Goal: Task Accomplishment & Management: Use online tool/utility

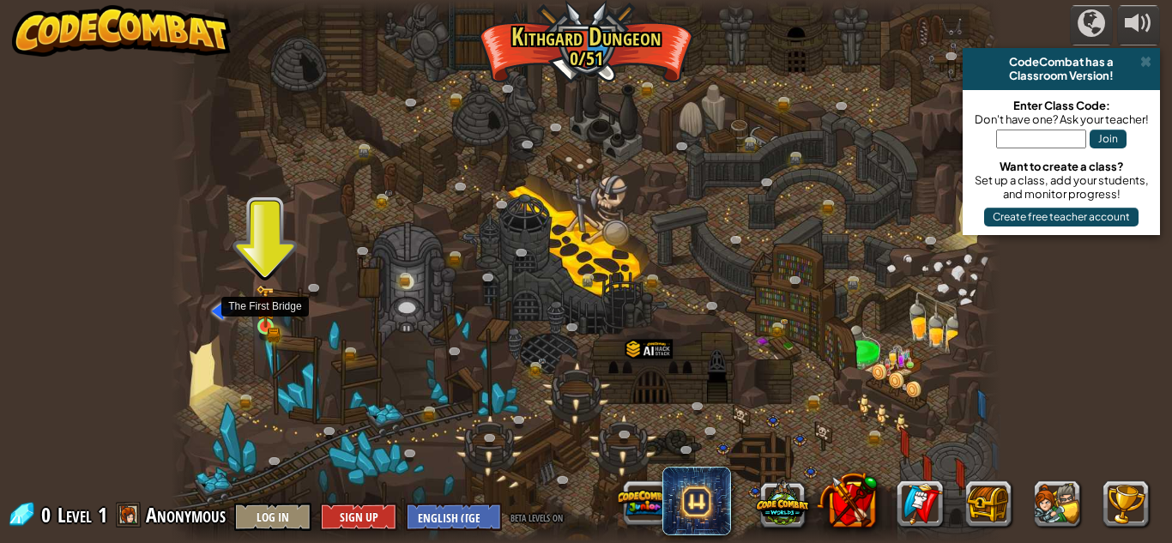
click at [257, 311] on img at bounding box center [266, 306] width 20 height 43
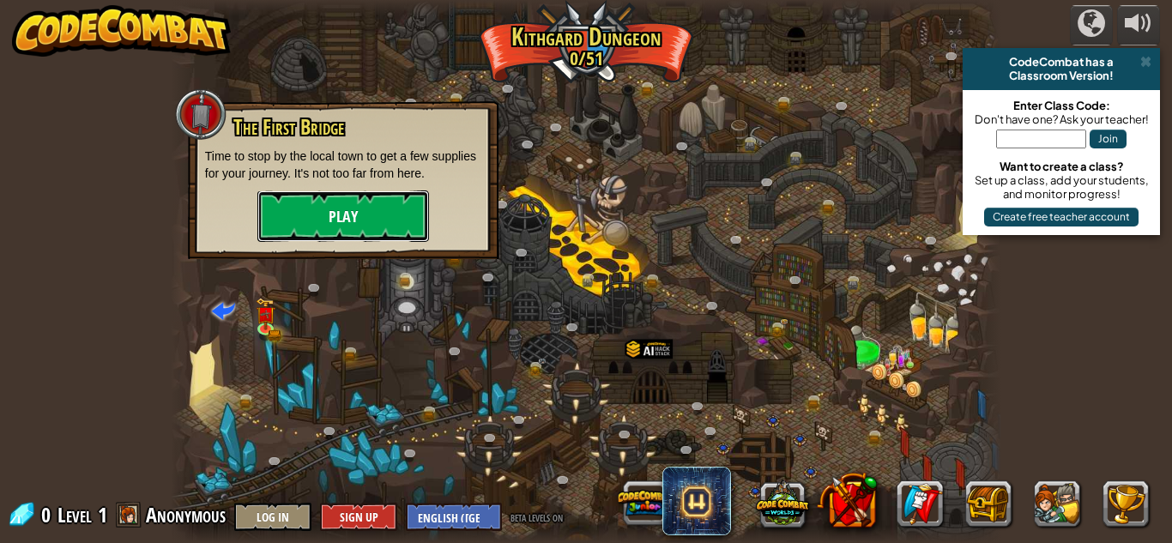
click at [321, 203] on button "Play" at bounding box center [343, 216] width 172 height 51
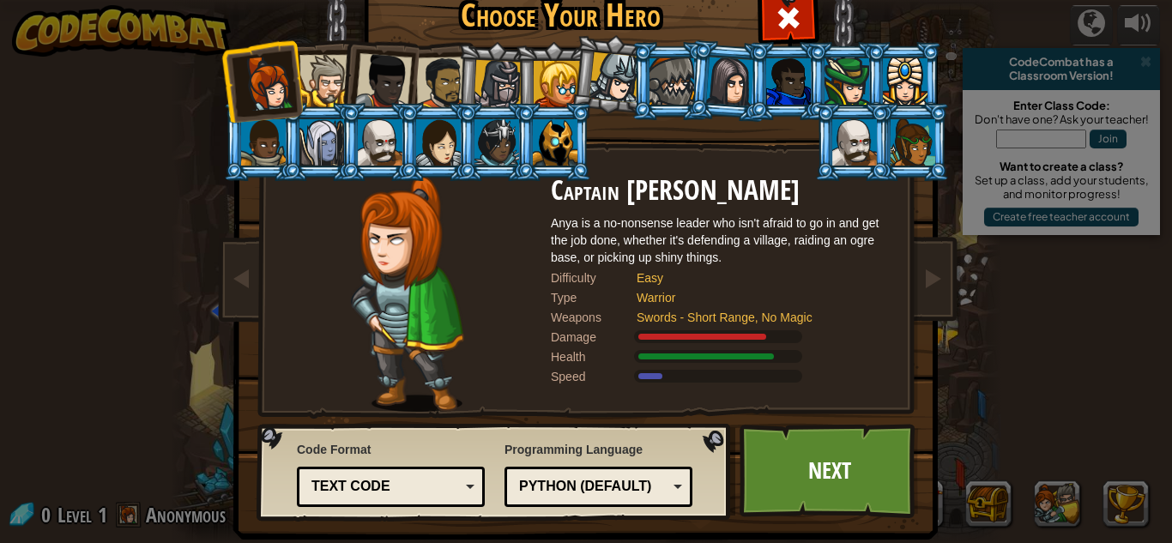
click at [565, 83] on div at bounding box center [557, 84] width 46 height 46
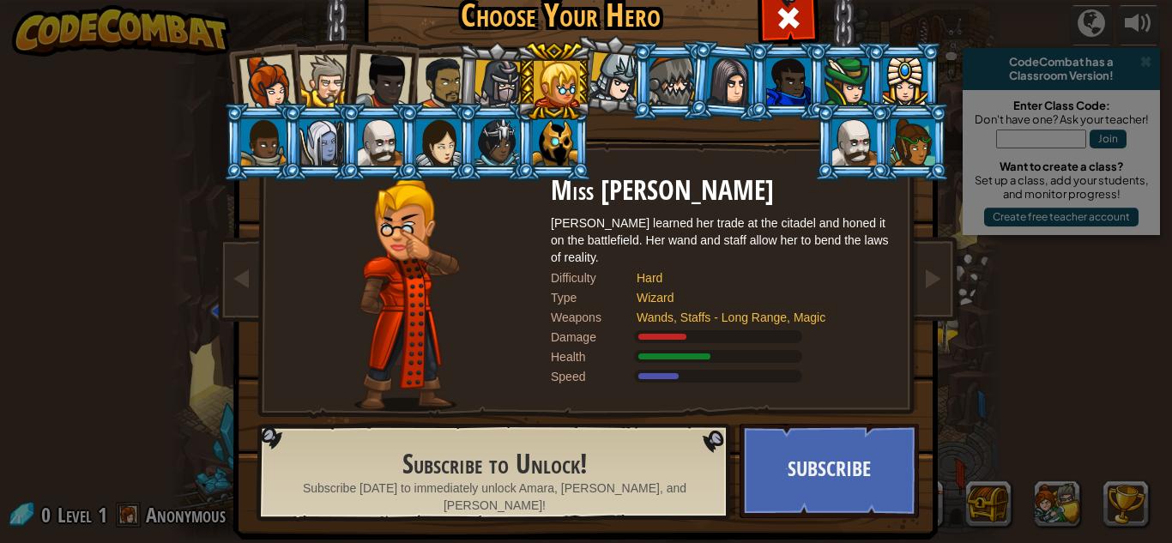
click at [345, 70] on li at bounding box center [378, 78] width 84 height 84
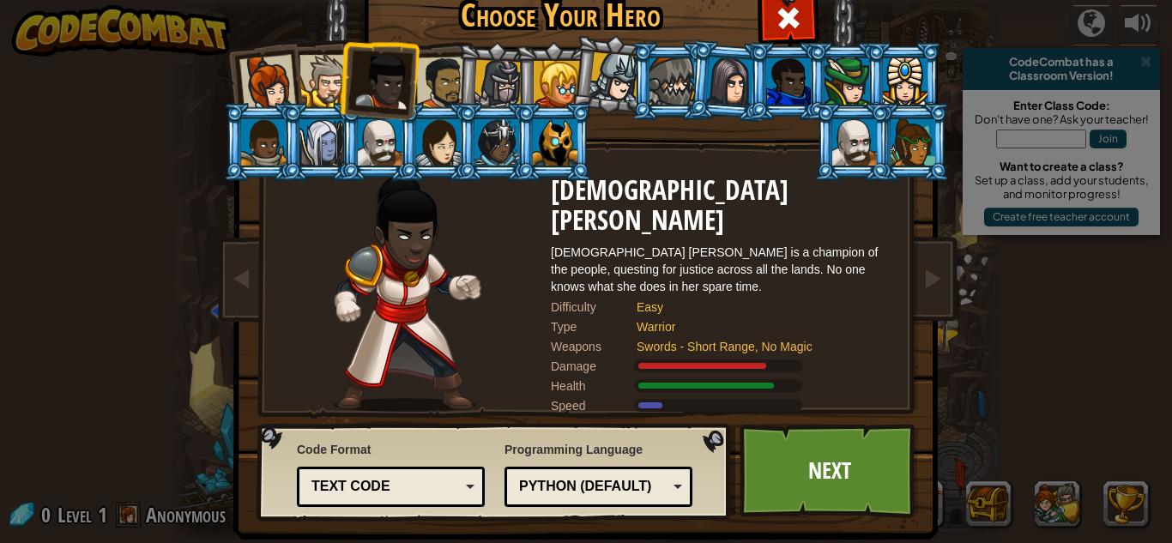
click at [333, 69] on div at bounding box center [326, 81] width 52 height 52
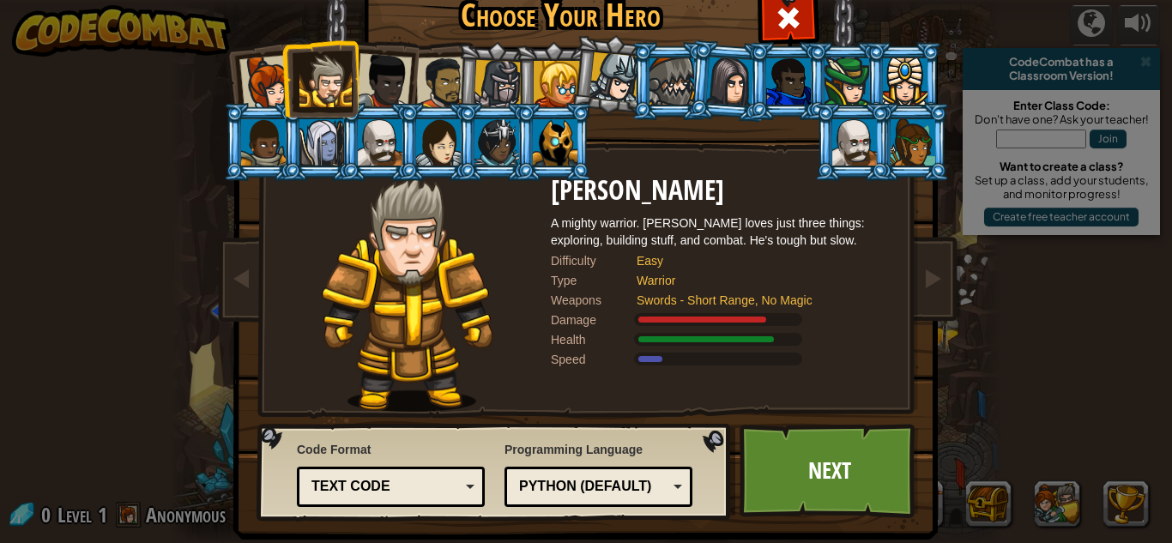
click at [844, 140] on div at bounding box center [854, 142] width 45 height 46
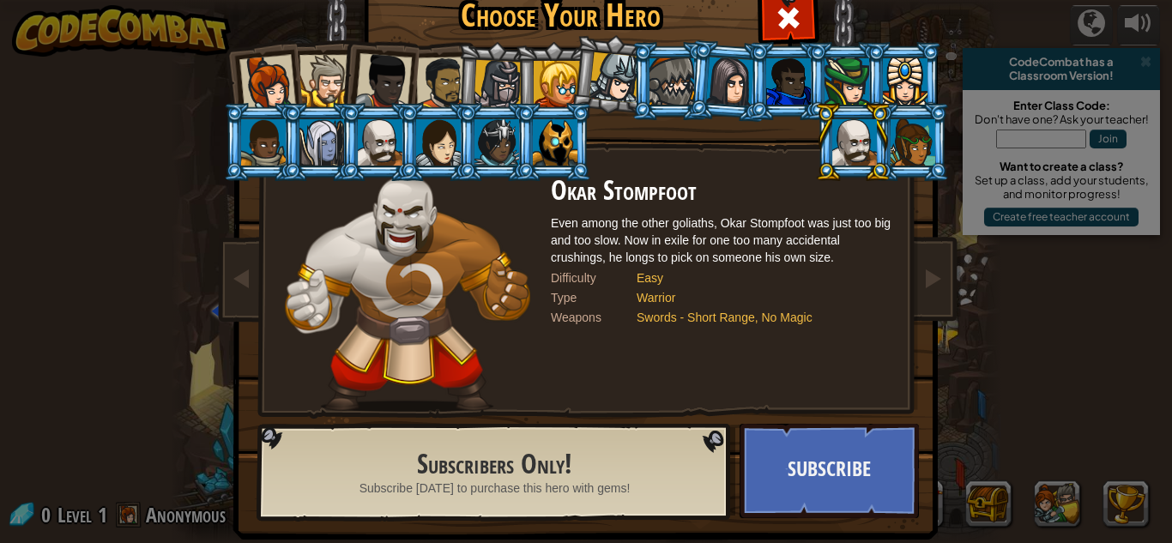
click at [546, 124] on div at bounding box center [555, 142] width 45 height 46
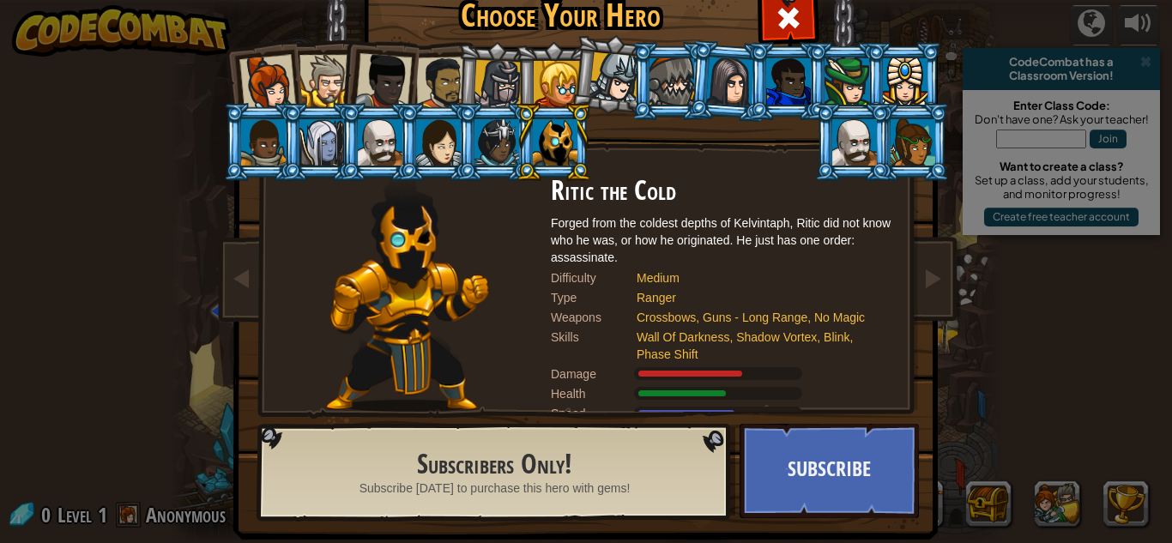
click at [564, 56] on li at bounding box center [553, 81] width 77 height 78
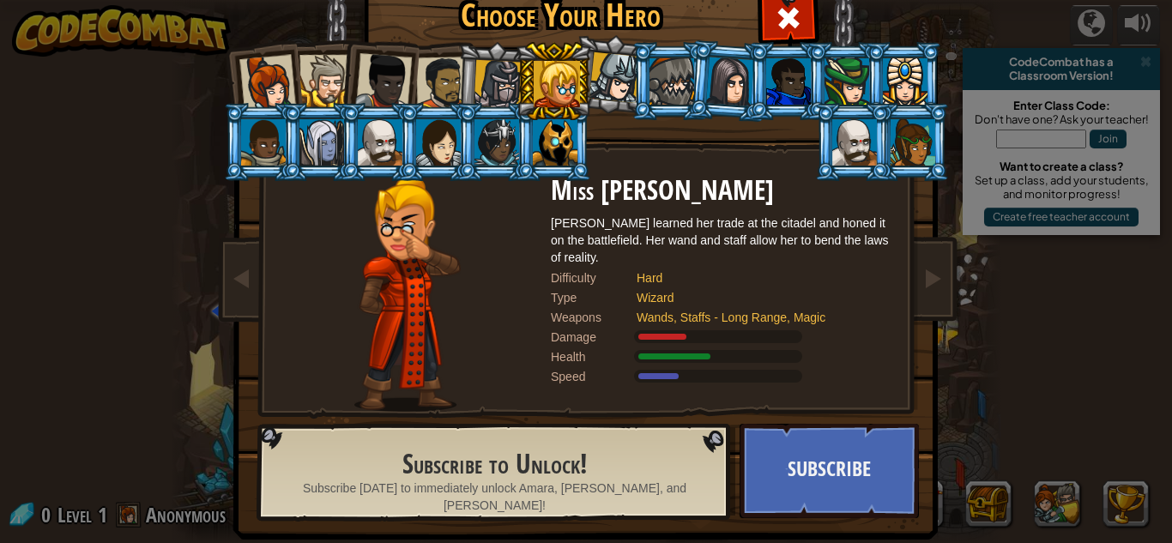
click at [405, 58] on div at bounding box center [383, 81] width 57 height 57
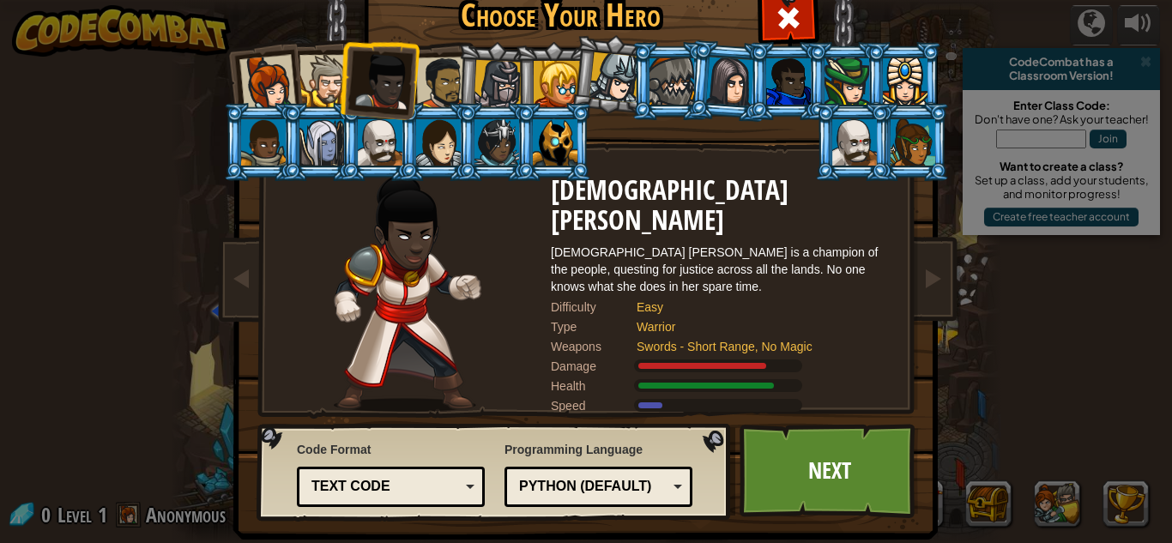
click at [430, 84] on div at bounding box center [442, 83] width 53 height 53
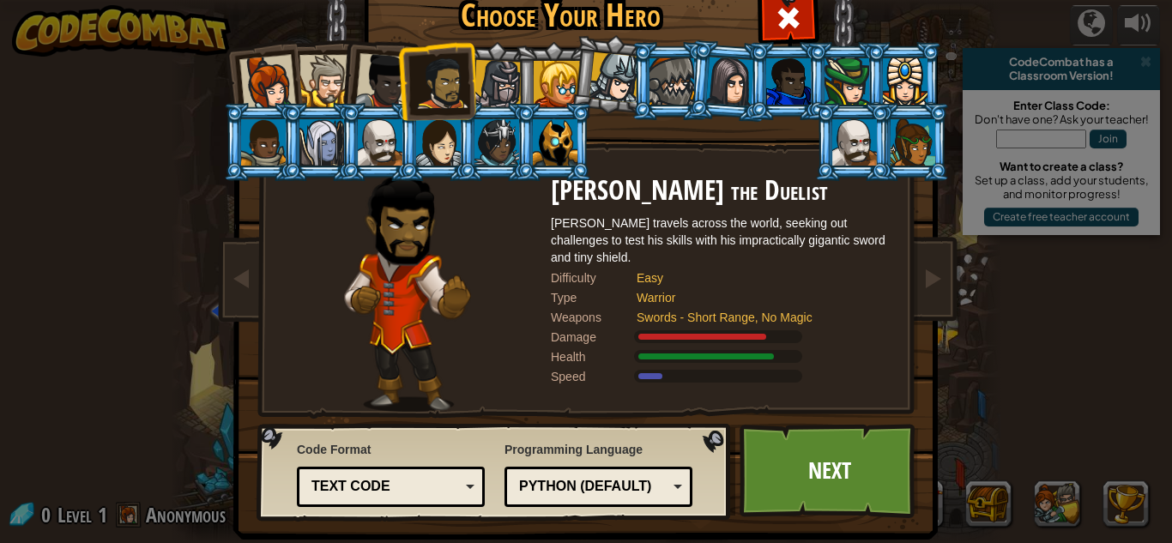
click at [328, 69] on div at bounding box center [326, 81] width 52 height 52
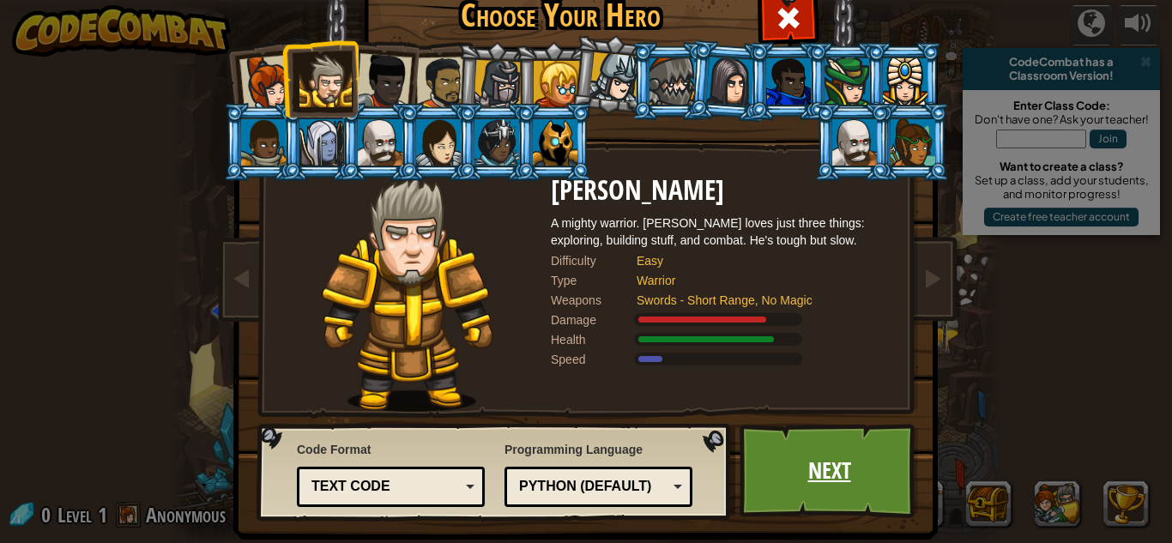
click at [797, 457] on link "Next" at bounding box center [829, 471] width 179 height 94
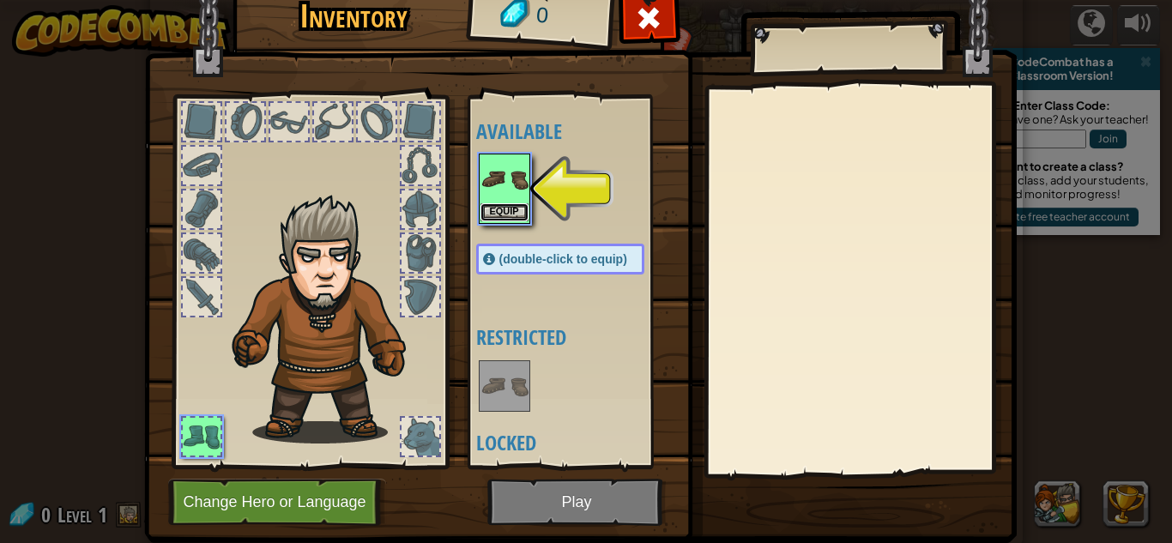
click at [523, 203] on button "Equip" at bounding box center [505, 212] width 48 height 18
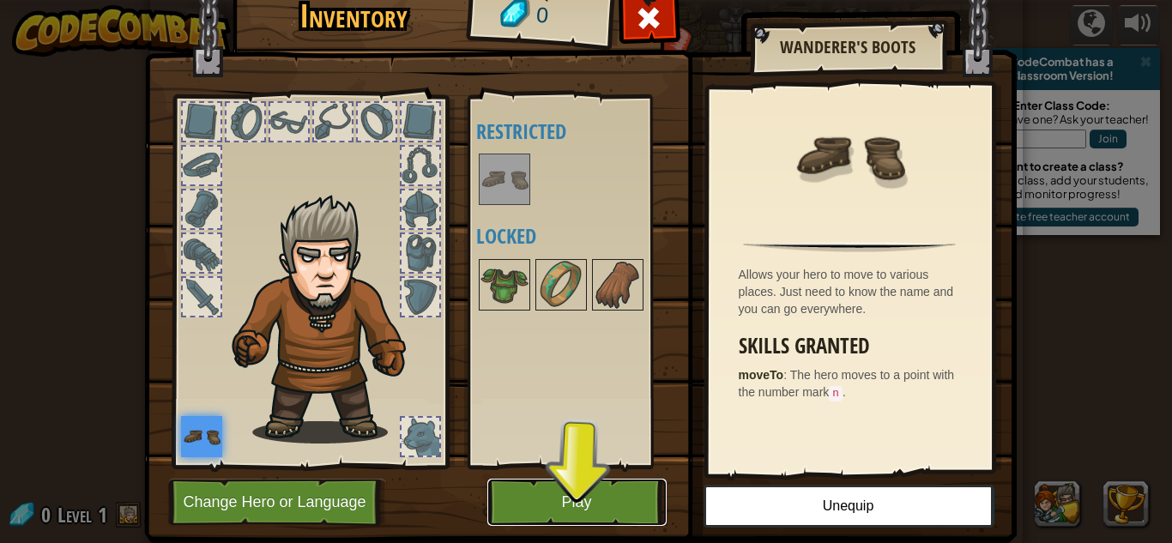
click at [581, 499] on button "Play" at bounding box center [576, 502] width 179 height 47
